Goal: Task Accomplishment & Management: Manage account settings

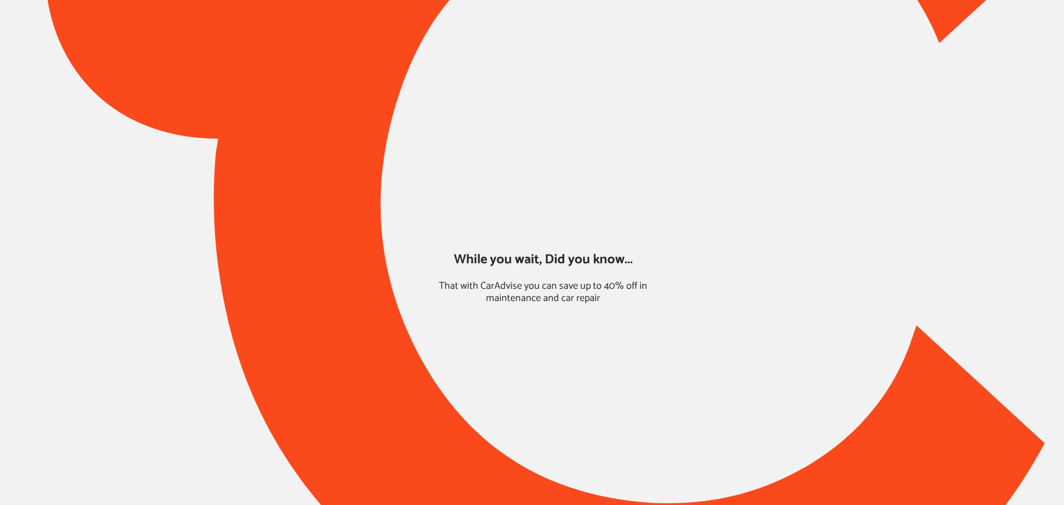
type input "*******"
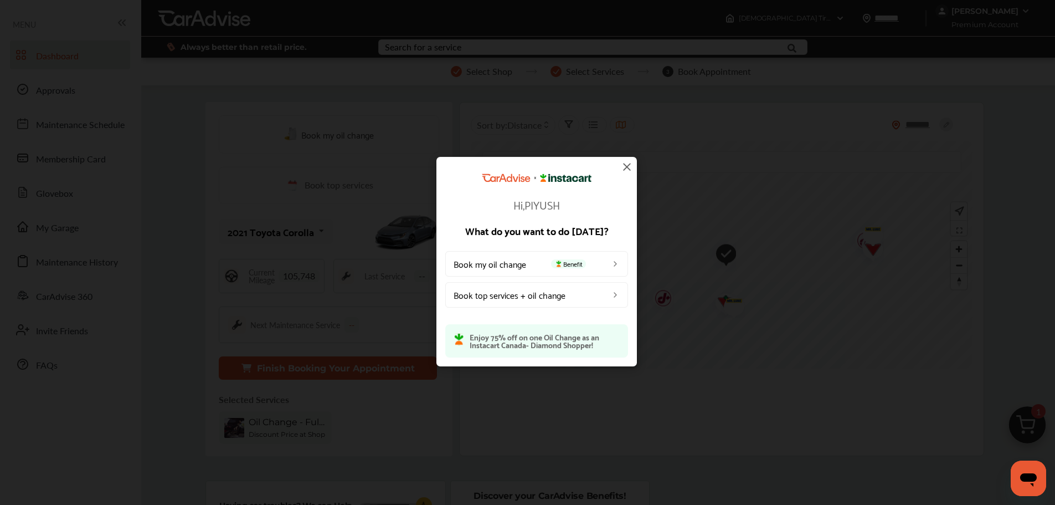
click at [627, 166] on img at bounding box center [626, 166] width 13 height 13
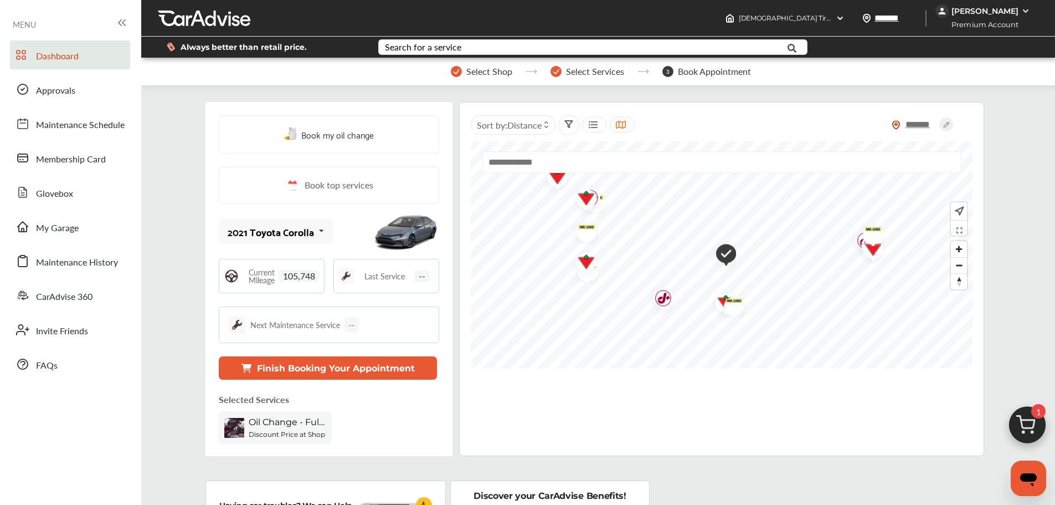
click at [116, 229] on link "My Garage" at bounding box center [70, 226] width 120 height 29
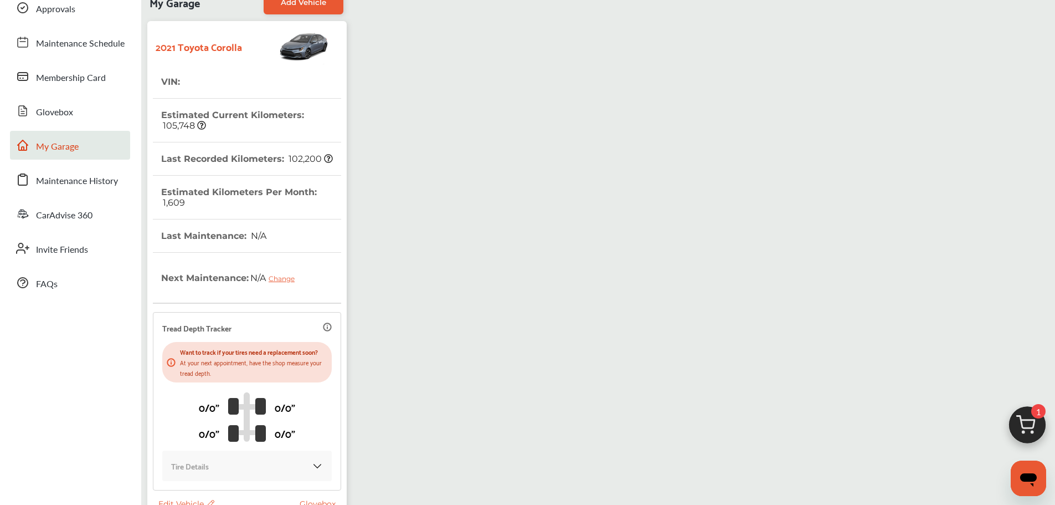
scroll to position [182, 0]
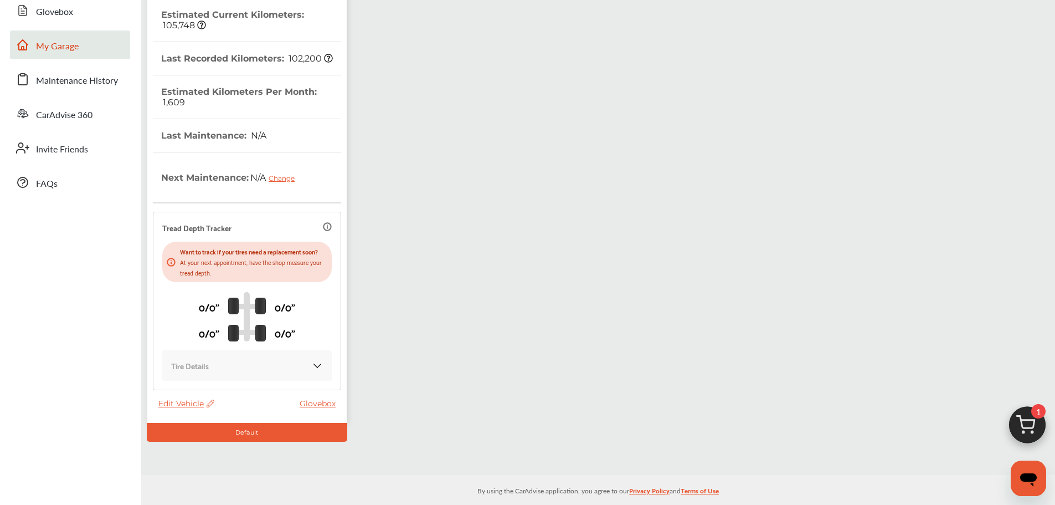
click at [190, 398] on div "Edit Vehicle Glovebox" at bounding box center [249, 406] width 183 height 16
click at [183, 398] on span "Edit Vehicle" at bounding box center [186, 403] width 56 height 10
click at [190, 400] on div "Edit" at bounding box center [233, 402] width 100 height 17
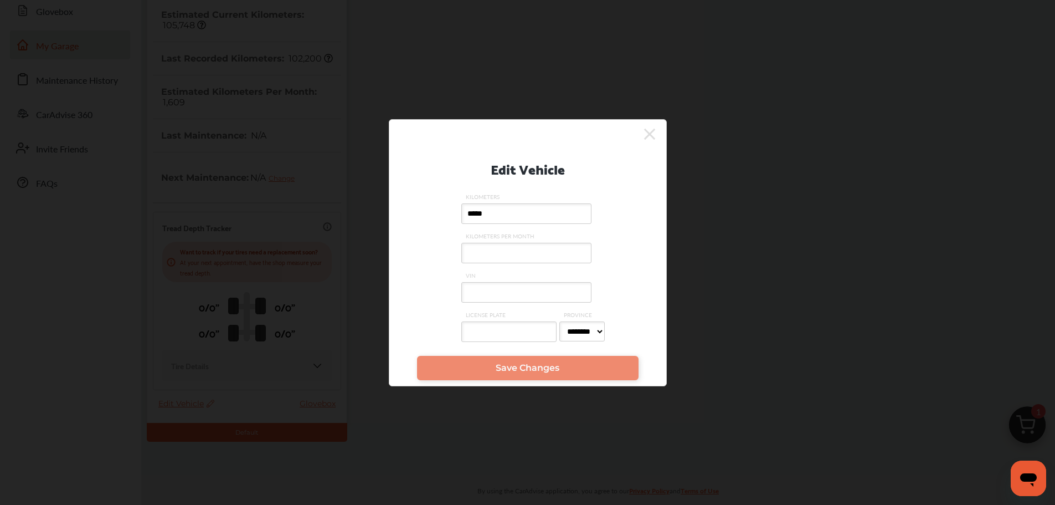
click at [486, 301] on input "VIN" at bounding box center [526, 292] width 130 height 20
click at [650, 139] on icon at bounding box center [649, 134] width 11 height 18
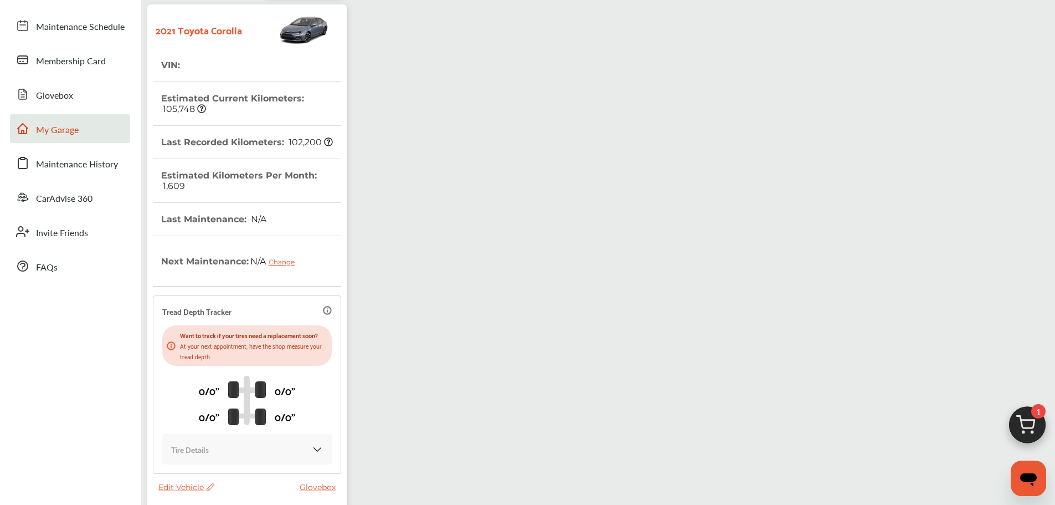
scroll to position [0, 0]
